Goal: Task Accomplishment & Management: Use online tool/utility

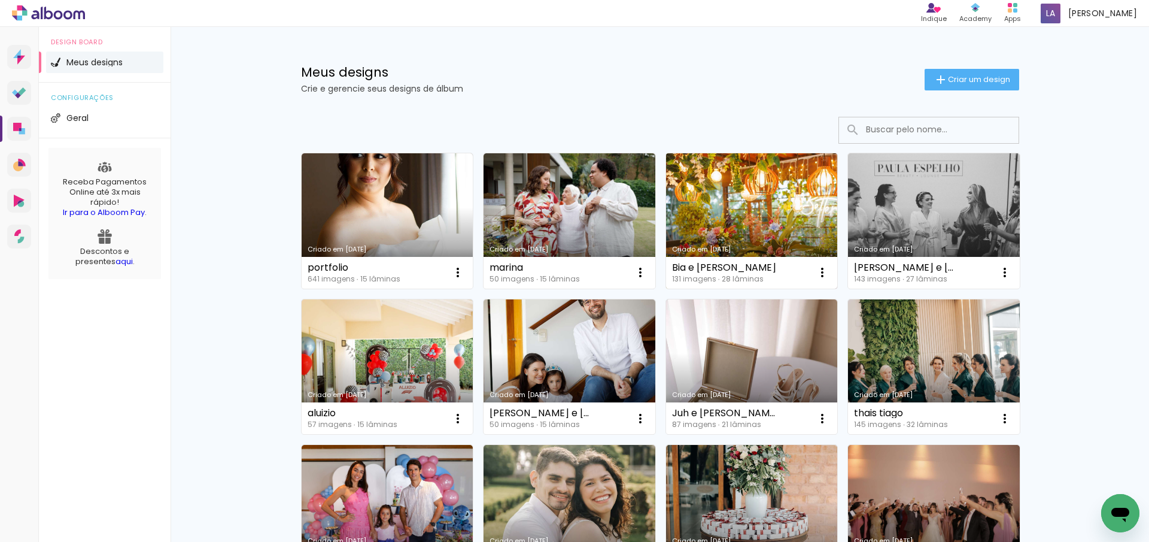
click at [735, 230] on link "Criado em [DATE]" at bounding box center [752, 220] width 172 height 135
